Goal: Task Accomplishment & Management: Manage account settings

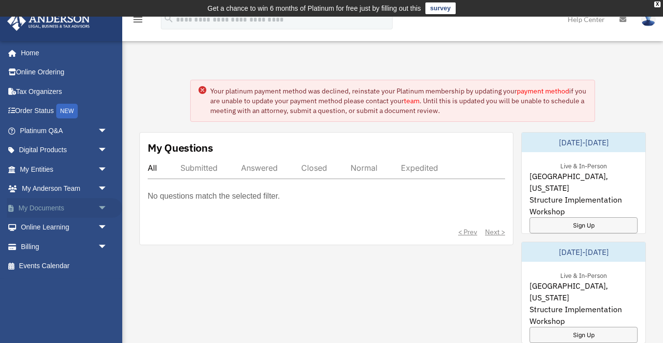
click at [44, 213] on link "My Documents arrow_drop_down" at bounding box center [64, 208] width 115 height 20
click at [55, 208] on link "My Documents arrow_drop_down" at bounding box center [64, 208] width 115 height 20
click at [99, 206] on span "arrow_drop_down" at bounding box center [108, 208] width 20 height 20
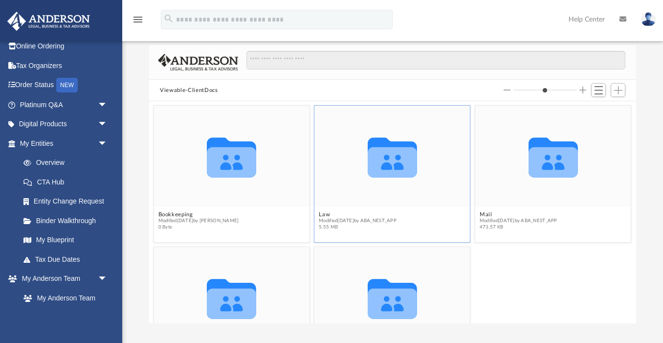
scroll to position [115, 0]
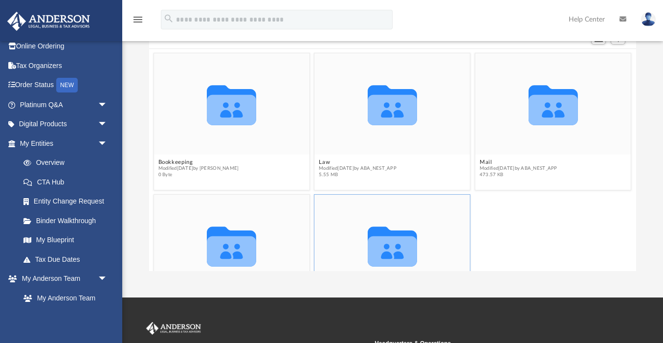
click at [391, 243] on icon "grid" at bounding box center [392, 251] width 49 height 30
click at [380, 248] on icon "grid" at bounding box center [392, 251] width 49 height 30
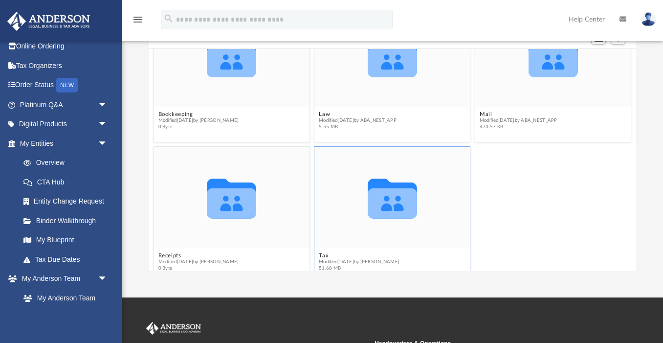
scroll to position [65, 0]
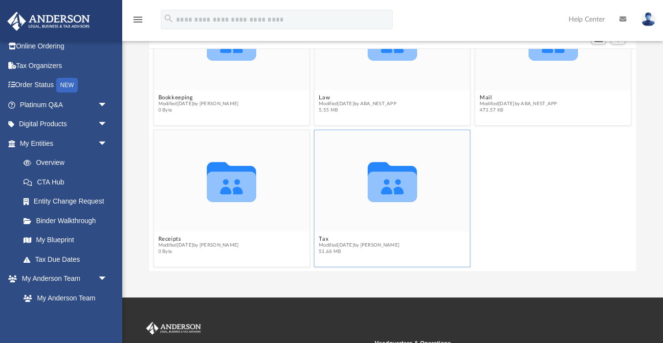
click at [328, 245] on span "Modified [DATE] by [PERSON_NAME]" at bounding box center [359, 245] width 81 height 6
click at [324, 237] on button "Tax" at bounding box center [359, 239] width 81 height 6
click at [335, 250] on span "51.68 MB" at bounding box center [359, 251] width 81 height 6
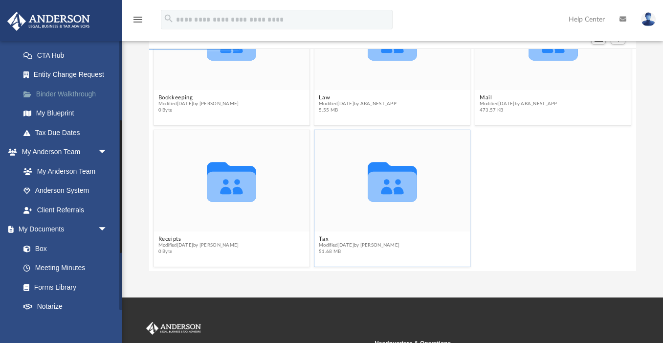
scroll to position [161, 0]
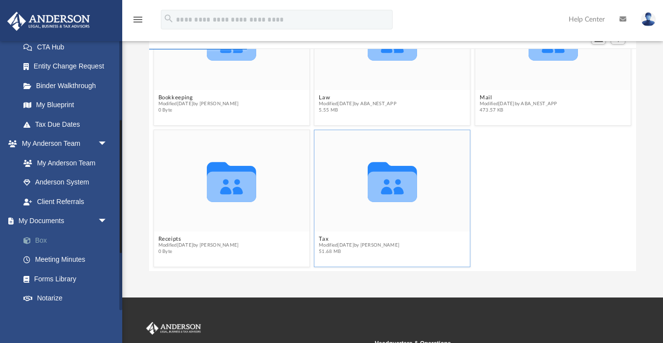
click at [40, 236] on link "Box" at bounding box center [68, 240] width 109 height 20
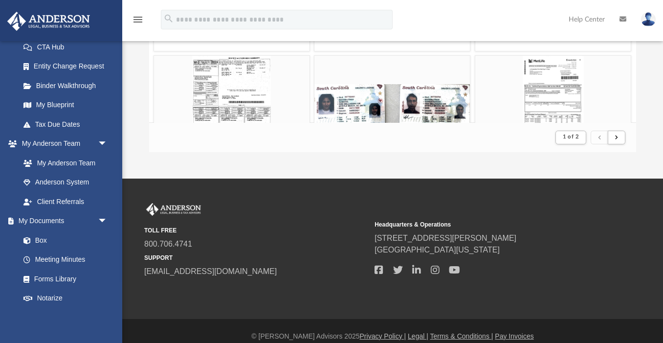
scroll to position [245, 0]
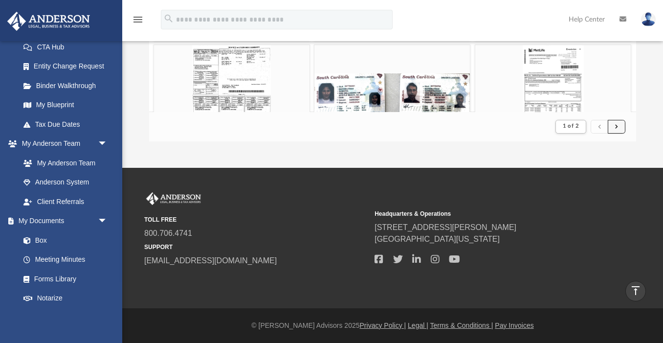
click at [619, 126] on button "submit" at bounding box center [617, 127] width 18 height 14
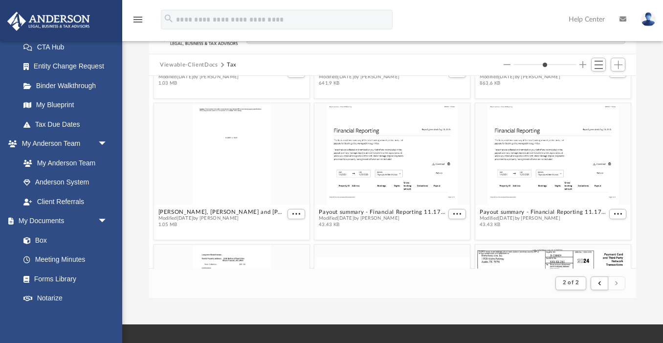
scroll to position [94, 0]
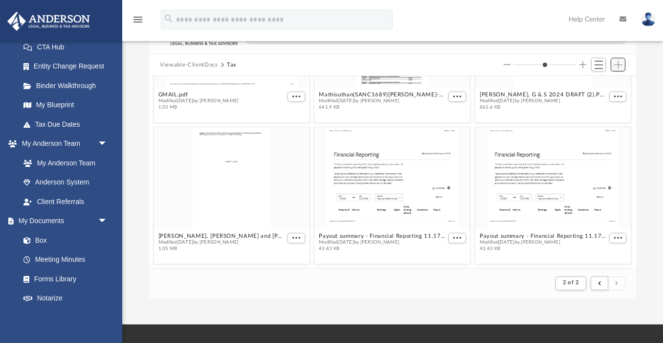
click at [615, 64] on span "Add" at bounding box center [618, 65] width 8 height 8
click at [602, 87] on li "Upload" at bounding box center [604, 84] width 31 height 10
type input "*"
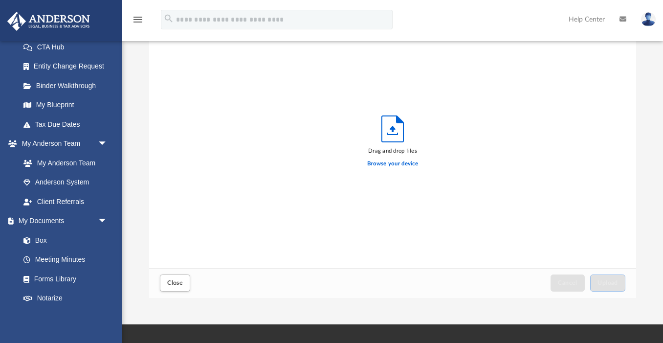
scroll to position [248, 486]
click at [492, 162] on div "Drag and drop files Browse your device" at bounding box center [392, 144] width 486 height 248
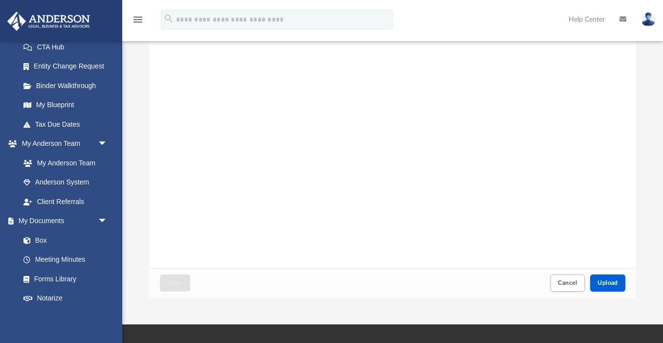
click at [425, 150] on div "Form 3115 - NishRosh LLC - 2024 (1).pdf" at bounding box center [392, 144] width 486 height 248
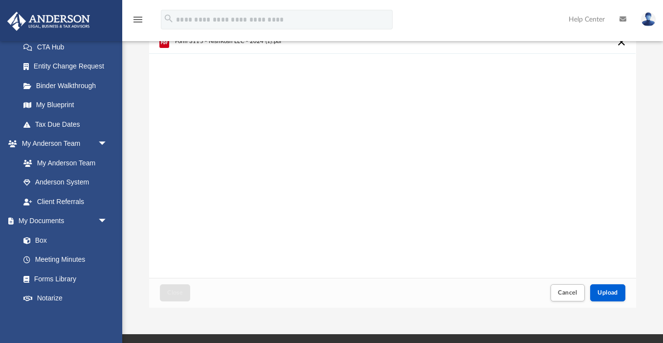
scroll to position [80, 0]
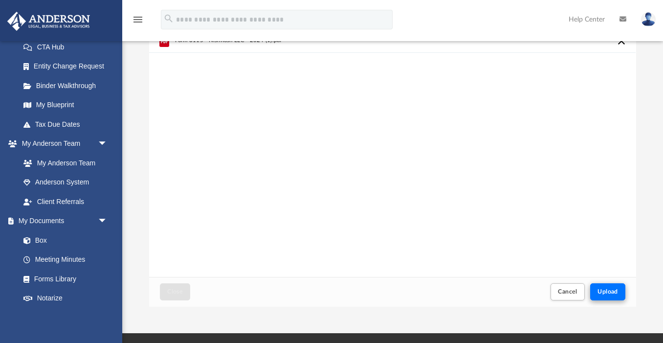
click at [605, 291] on body "X Get a chance to win 6 months of Platinum for free just by filling out this su…" at bounding box center [331, 214] width 663 height 588
click at [613, 289] on span "Upload" at bounding box center [607, 291] width 21 height 6
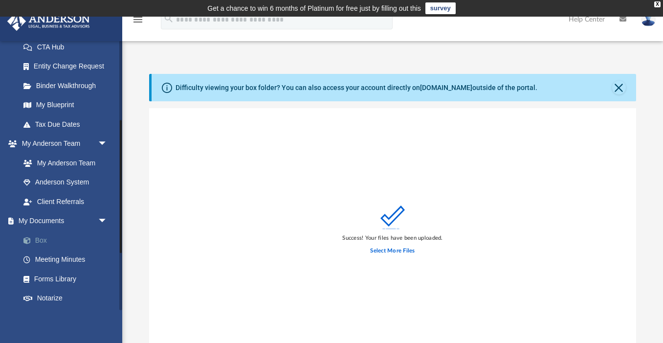
click at [48, 236] on link "Box" at bounding box center [68, 240] width 109 height 20
click at [46, 242] on link "Box" at bounding box center [68, 240] width 109 height 20
click at [618, 88] on button "Close" at bounding box center [619, 88] width 14 height 14
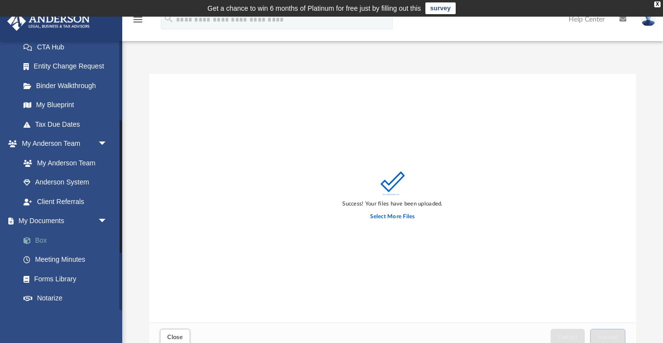
click at [35, 242] on link "Box" at bounding box center [68, 240] width 109 height 20
click at [50, 241] on link "Box" at bounding box center [68, 240] width 109 height 20
click at [103, 220] on span "arrow_drop_down" at bounding box center [108, 221] width 20 height 20
click at [240, 221] on div "Success! Your files have been uploaded. Select More Files" at bounding box center [392, 198] width 486 height 248
click at [66, 221] on link "My Documents arrow_drop_up" at bounding box center [64, 221] width 115 height 20
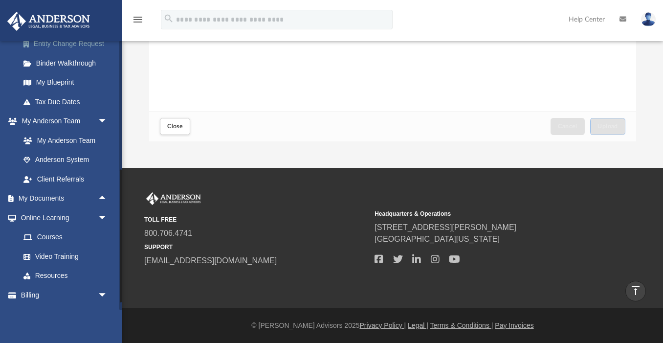
scroll to position [199, 0]
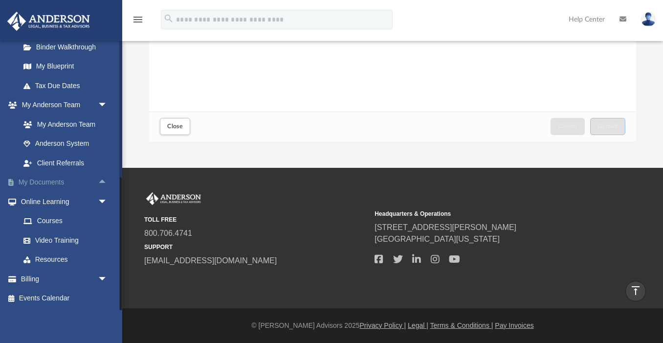
click at [69, 180] on link "My Documents arrow_drop_up" at bounding box center [64, 183] width 115 height 20
click at [103, 178] on span "arrow_drop_up" at bounding box center [108, 183] width 20 height 20
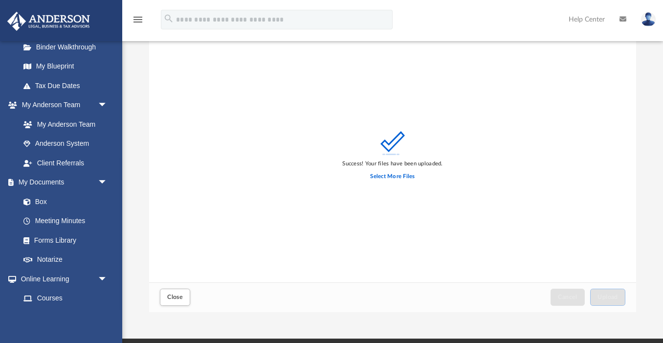
scroll to position [43, 0]
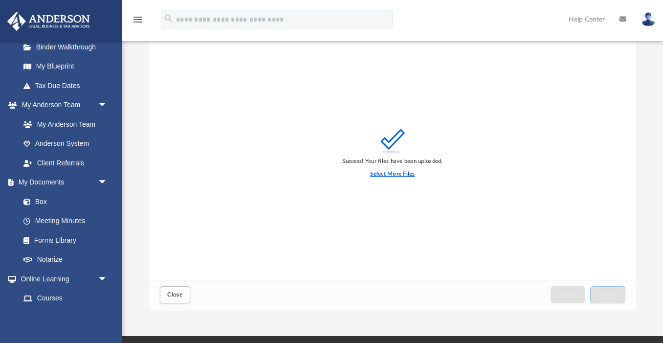
click at [383, 175] on label "Select More Files" at bounding box center [392, 174] width 44 height 9
click at [0, 0] on input "Select More Files" at bounding box center [0, 0] width 0 height 0
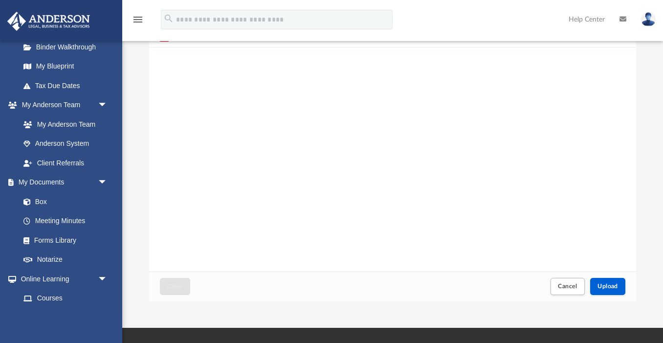
scroll to position [52, 0]
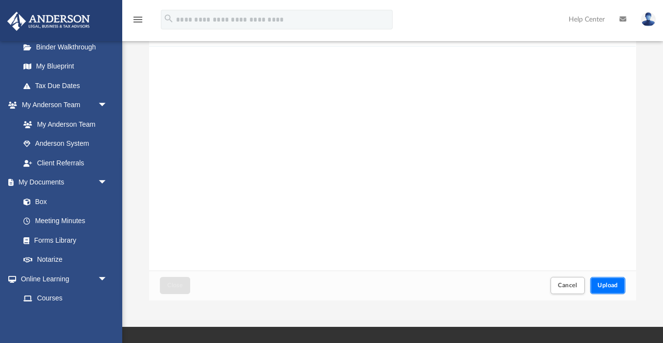
click at [610, 285] on span "Upload" at bounding box center [607, 285] width 21 height 6
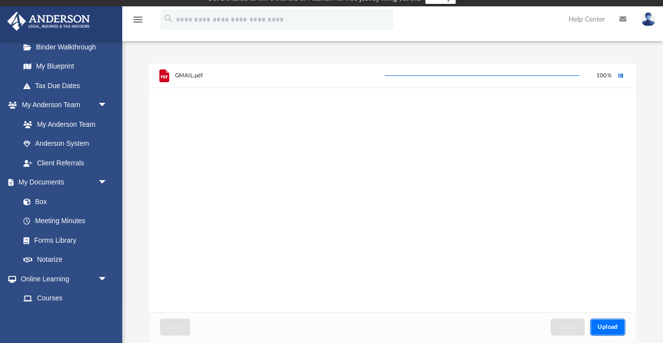
scroll to position [0, 0]
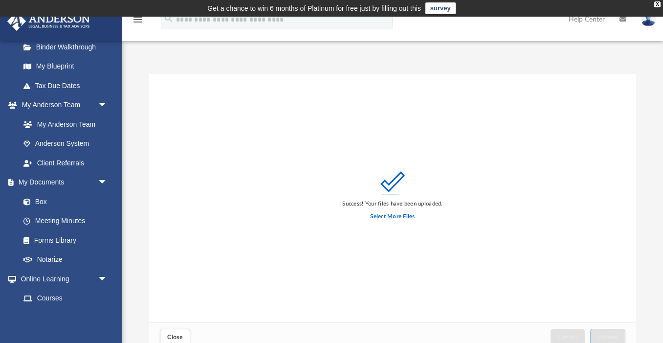
click at [390, 216] on label "Select More Files" at bounding box center [392, 216] width 44 height 9
click at [0, 0] on input "Select More Files" at bounding box center [0, 0] width 0 height 0
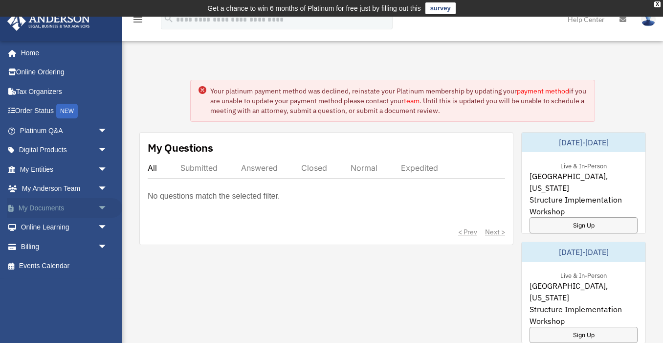
click at [44, 209] on link "My Documents arrow_drop_down" at bounding box center [64, 208] width 115 height 20
click at [53, 209] on link "My Documents arrow_drop_down" at bounding box center [64, 208] width 115 height 20
click at [101, 206] on span "arrow_drop_down" at bounding box center [108, 208] width 20 height 20
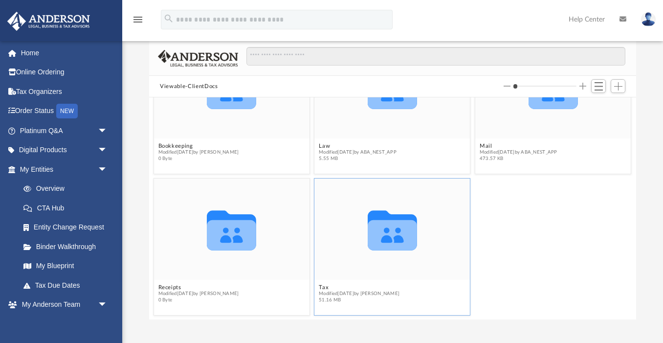
scroll to position [95, 0]
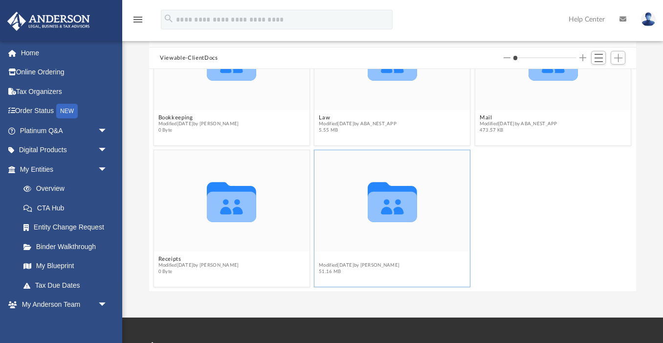
click at [324, 258] on button "Tax" at bounding box center [359, 259] width 81 height 6
click at [396, 216] on icon "grid" at bounding box center [392, 206] width 49 height 30
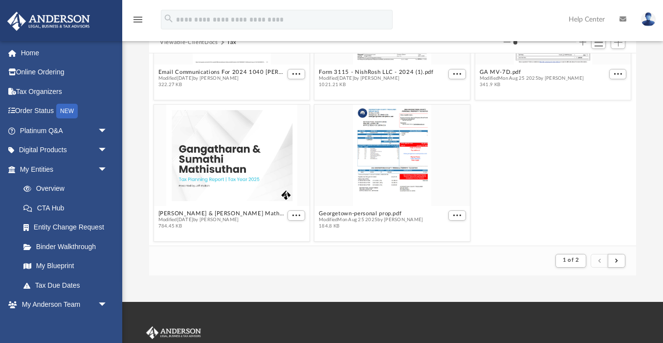
scroll to position [116, 0]
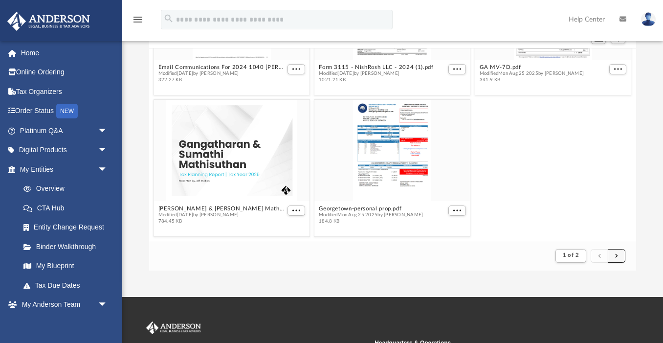
click at [616, 256] on span "submit" at bounding box center [616, 255] width 3 height 5
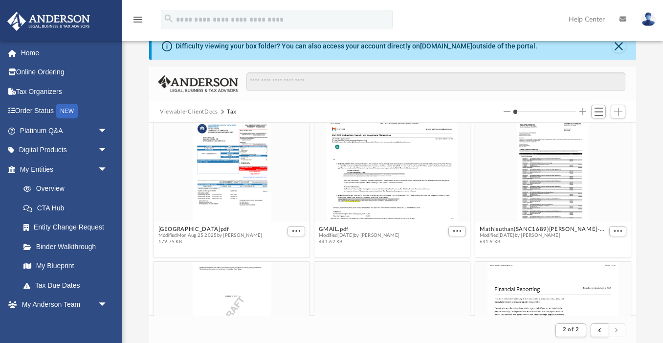
scroll to position [0, 0]
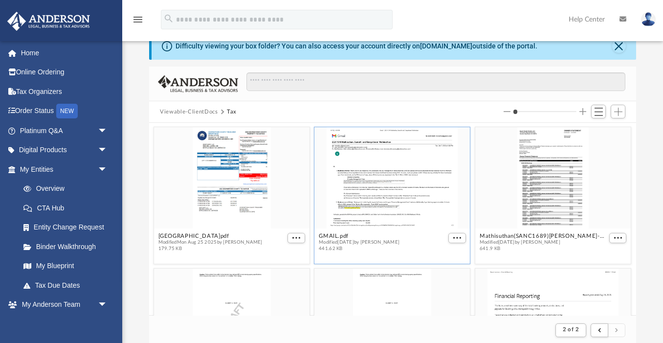
click at [380, 171] on div "grid" at bounding box center [392, 177] width 155 height 101
click at [378, 203] on div "grid" at bounding box center [392, 177] width 155 height 101
click at [462, 233] on button "More options" at bounding box center [458, 238] width 18 height 10
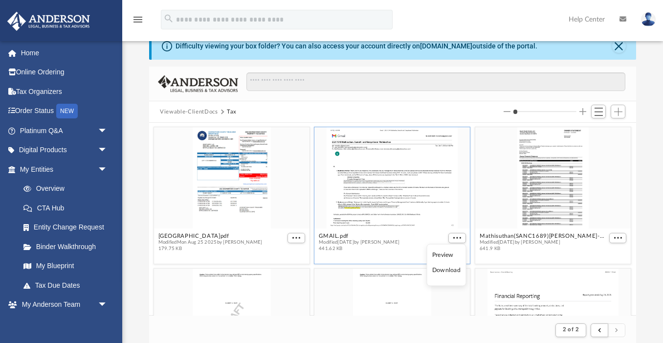
click at [445, 254] on li "Preview" at bounding box center [446, 254] width 28 height 10
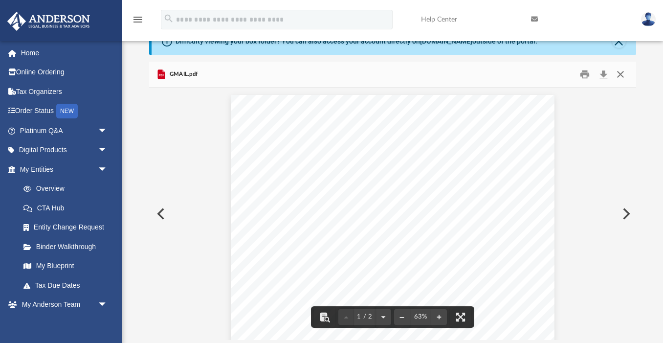
click at [622, 70] on button "Close" at bounding box center [621, 74] width 18 height 15
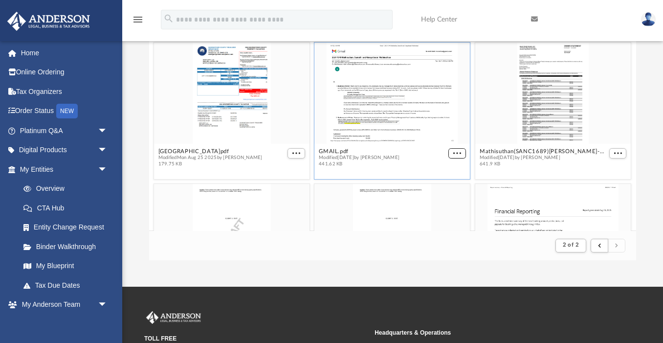
scroll to position [180, 0]
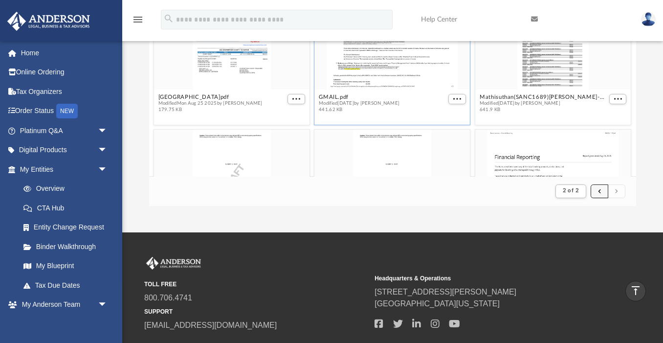
click at [604, 193] on button "submit" at bounding box center [600, 191] width 18 height 14
click at [598, 193] on span "submit" at bounding box center [599, 190] width 3 height 5
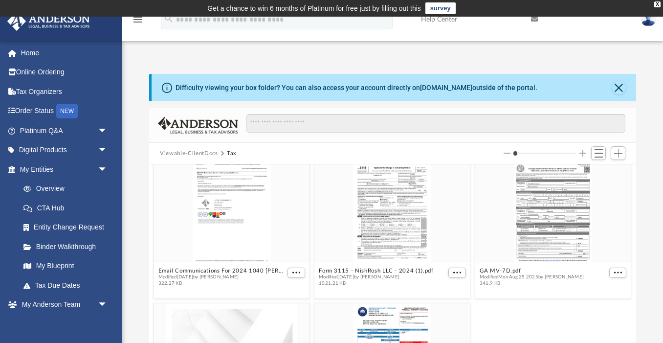
scroll to position [2122, 0]
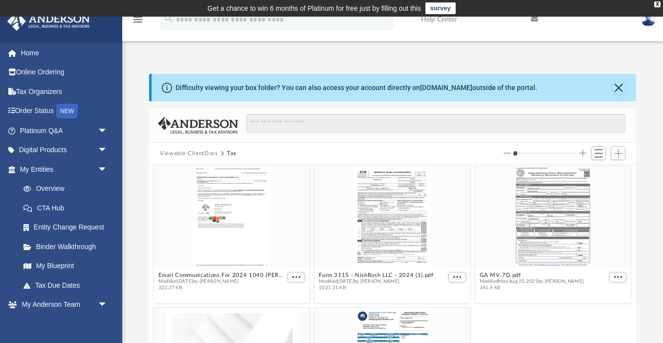
click at [387, 242] on div "grid" at bounding box center [392, 216] width 155 height 101
click at [454, 272] on figcaption "Form 3115 - NishRosh LLC - 2024 (1).pdf Modified today by Sumathi Mathisuthan 1…" at bounding box center [392, 281] width 155 height 26
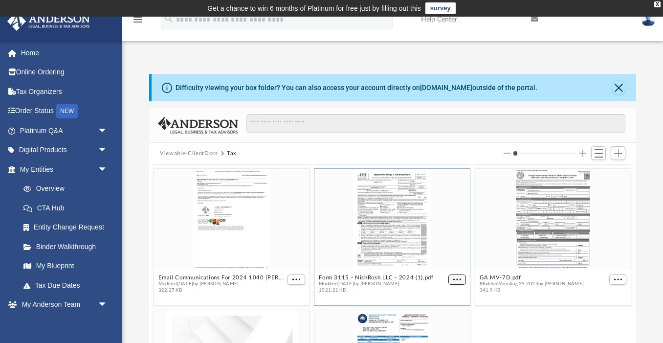
click at [461, 277] on span "More options" at bounding box center [457, 279] width 8 height 5
click at [445, 297] on li "Preview" at bounding box center [446, 296] width 28 height 10
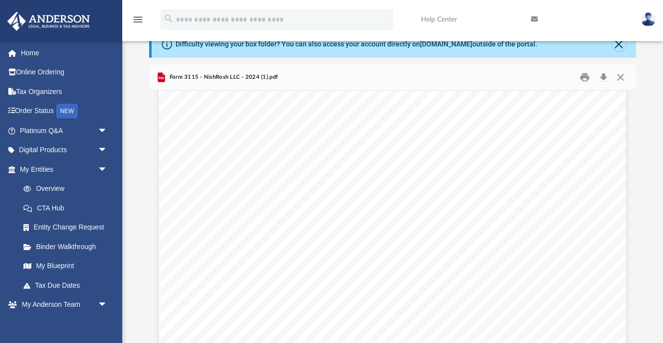
scroll to position [0, 0]
